Goal: Navigation & Orientation: Find specific page/section

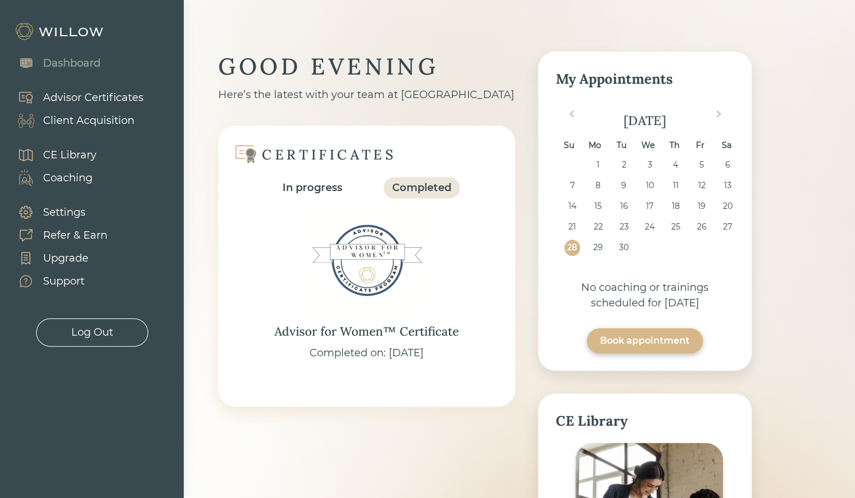
click at [83, 119] on div "Client Acquisition" at bounding box center [88, 120] width 91 height 15
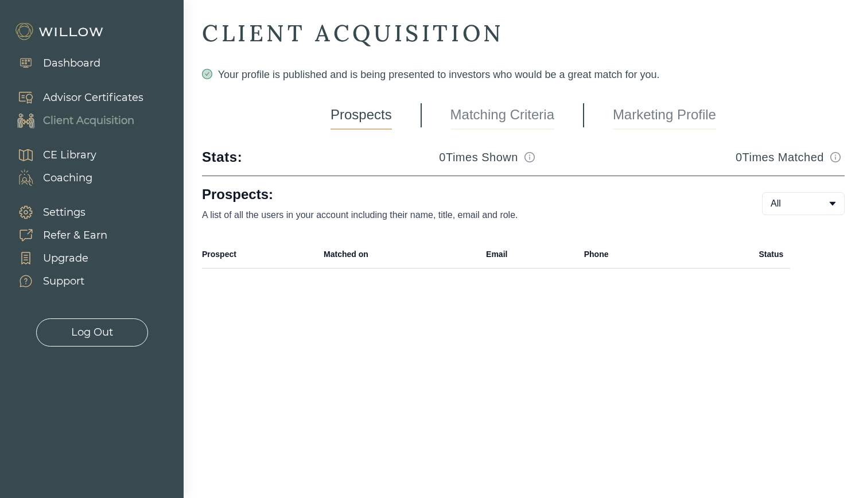
click at [651, 113] on link "Marketing Profile" at bounding box center [664, 115] width 103 height 29
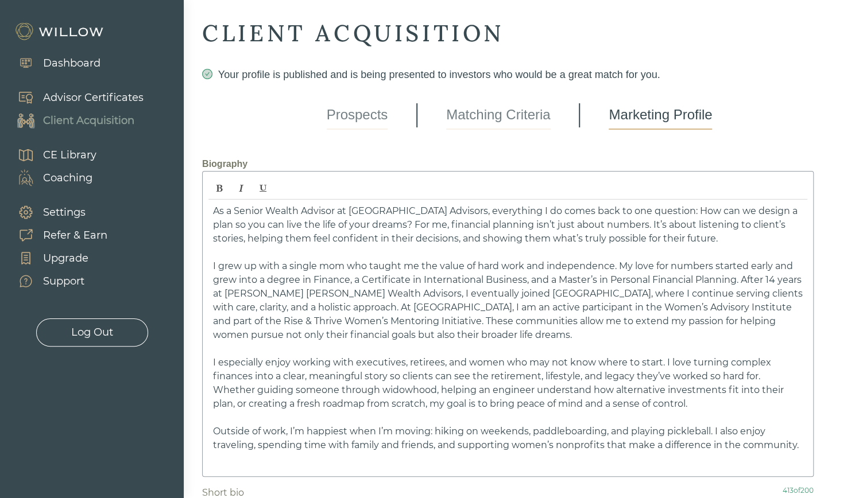
click at [75, 59] on div "Dashboard" at bounding box center [71, 63] width 57 height 15
